Goal: Task Accomplishment & Management: Use online tool/utility

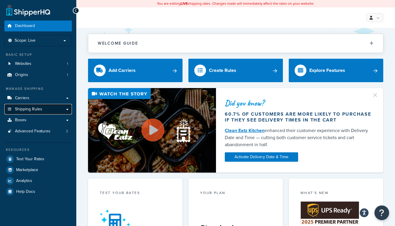
click at [37, 109] on span "Shipping Rules" at bounding box center [28, 109] width 27 height 5
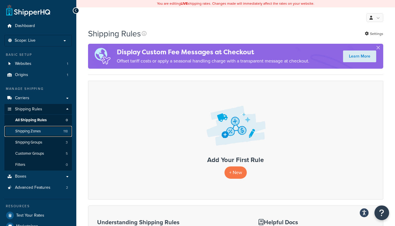
click at [39, 134] on link "Shipping Zones 118" at bounding box center [38, 131] width 68 height 11
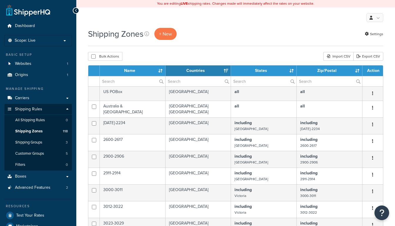
select select "15"
click at [130, 70] on th "Name" at bounding box center [133, 70] width 66 height 11
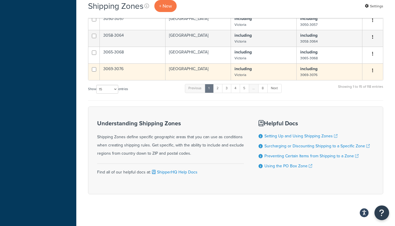
scroll to position [177, 0]
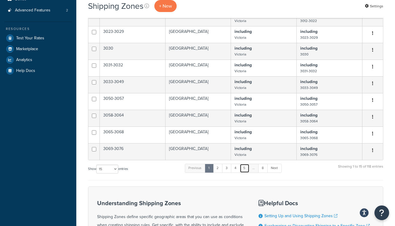
click at [244, 165] on link "5" at bounding box center [245, 168] width 10 height 9
click at [262, 165] on link "8" at bounding box center [262, 168] width 10 height 9
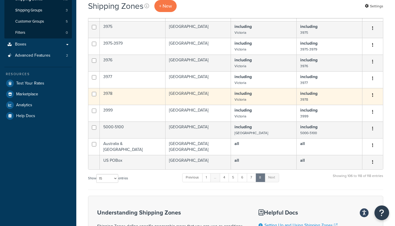
scroll to position [124, 0]
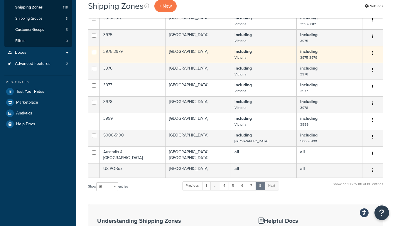
click at [111, 51] on td "3975-3979" at bounding box center [133, 54] width 66 height 17
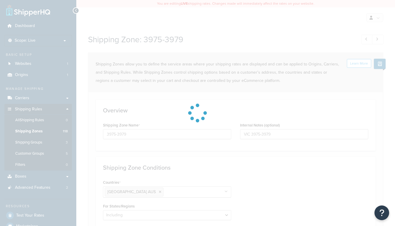
select select "including"
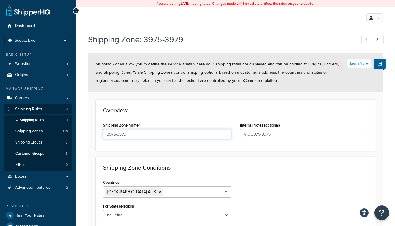
click at [131, 130] on input "3975-3979" at bounding box center [167, 134] width 128 height 10
type input "3975-3978"
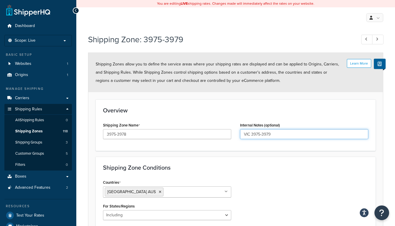
click at [302, 134] on input "VIC 3975-3979" at bounding box center [304, 134] width 128 height 10
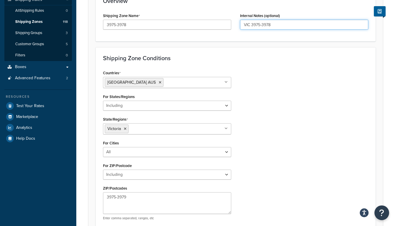
scroll to position [160, 0]
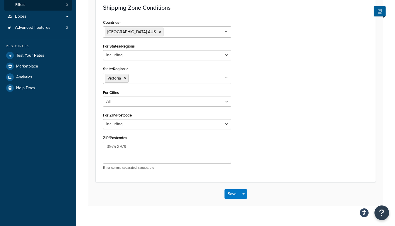
type input "VIC 3975-3978"
click at [228, 194] on button "Save" at bounding box center [233, 193] width 16 height 9
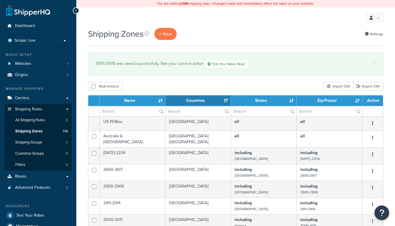
select select "15"
click at [37, 99] on link "Carriers" at bounding box center [38, 98] width 68 height 11
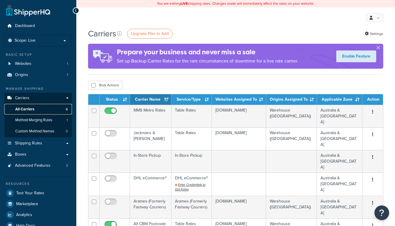
click at [32, 109] on span "All Carriers" at bounding box center [24, 109] width 19 height 5
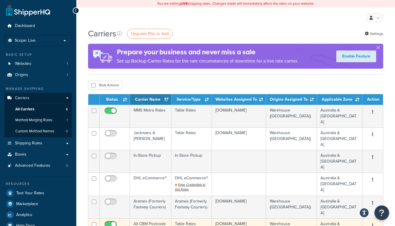
click at [144, 218] on td "All CBM Postcode Rates" at bounding box center [150, 229] width 41 height 23
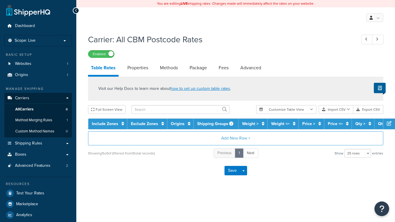
select select "25"
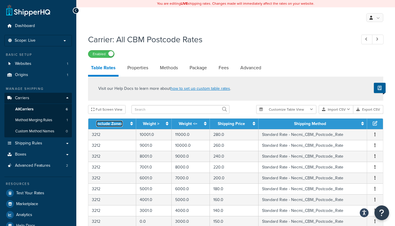
click at [103, 125] on link "Include Zones" at bounding box center [109, 124] width 26 height 6
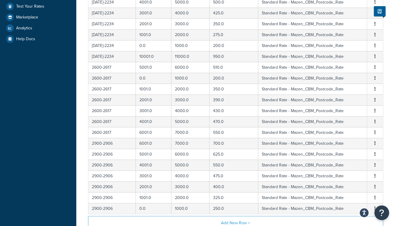
scroll to position [53, 0]
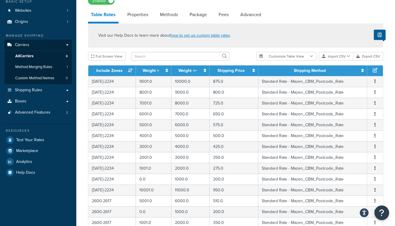
click at [100, 66] on th "Include Zones" at bounding box center [112, 70] width 48 height 11
click at [100, 68] on link "Include Zones" at bounding box center [109, 71] width 26 height 6
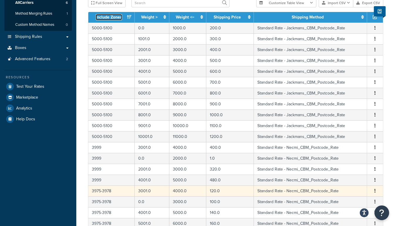
scroll to position [0, 0]
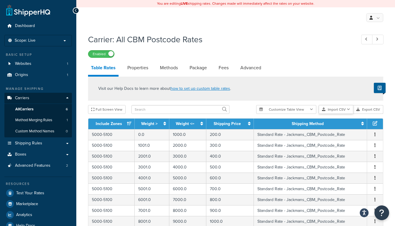
click at [337, 110] on button "Import CSV" at bounding box center [336, 109] width 35 height 9
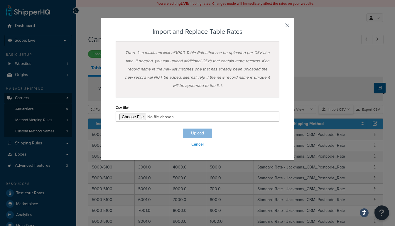
click at [337, 114] on div "Customize Table View Show all columns Show selected columns Import CSV Import a…" at bounding box center [319, 109] width 127 height 9
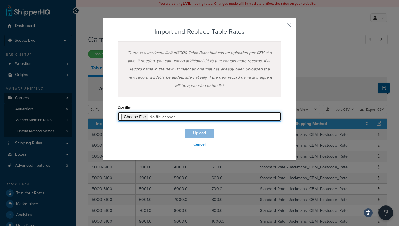
click at [130, 113] on input "file" at bounding box center [200, 117] width 164 height 10
type input "C:\fakepath\AllConsolidatedUp.csv"
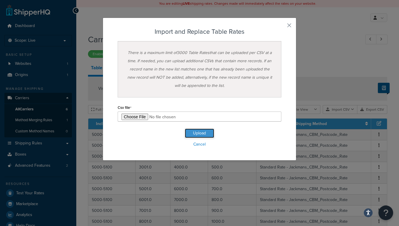
click at [204, 133] on button "Upload" at bounding box center [199, 133] width 29 height 9
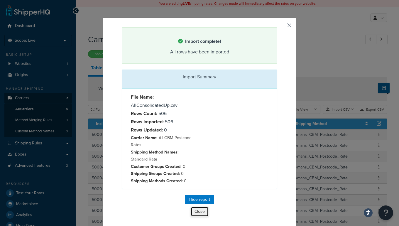
click at [197, 212] on button "Close" at bounding box center [200, 212] width 18 height 10
